Goal: Information Seeking & Learning: Learn about a topic

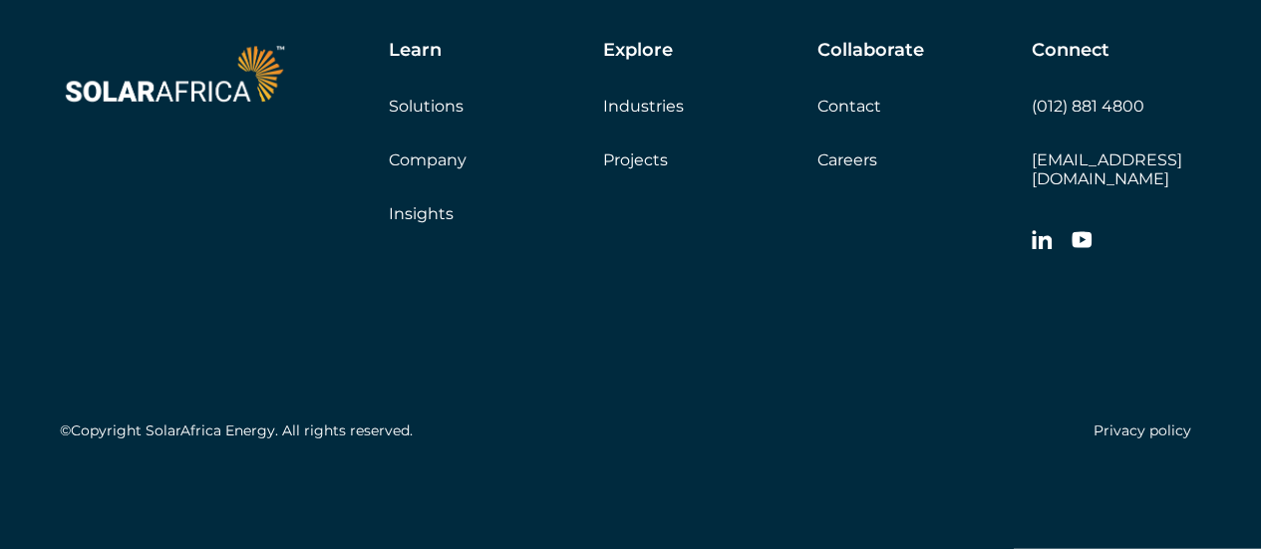
scroll to position [5902, 0]
click at [419, 116] on link "Solutions" at bounding box center [426, 106] width 75 height 19
